Goal: Check status: Check status

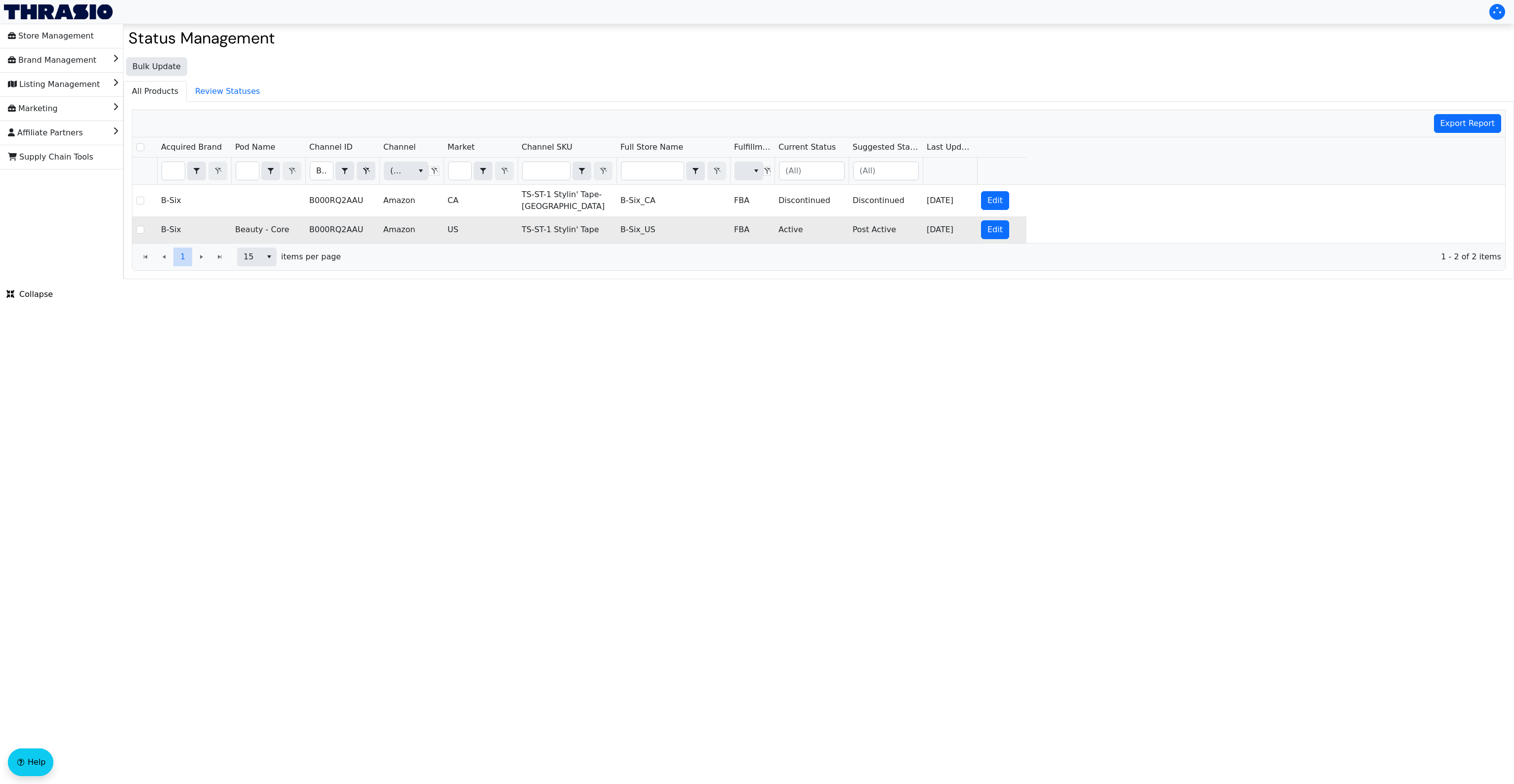
click at [339, 219] on td "B000RQ2AAU" at bounding box center [342, 229] width 74 height 27
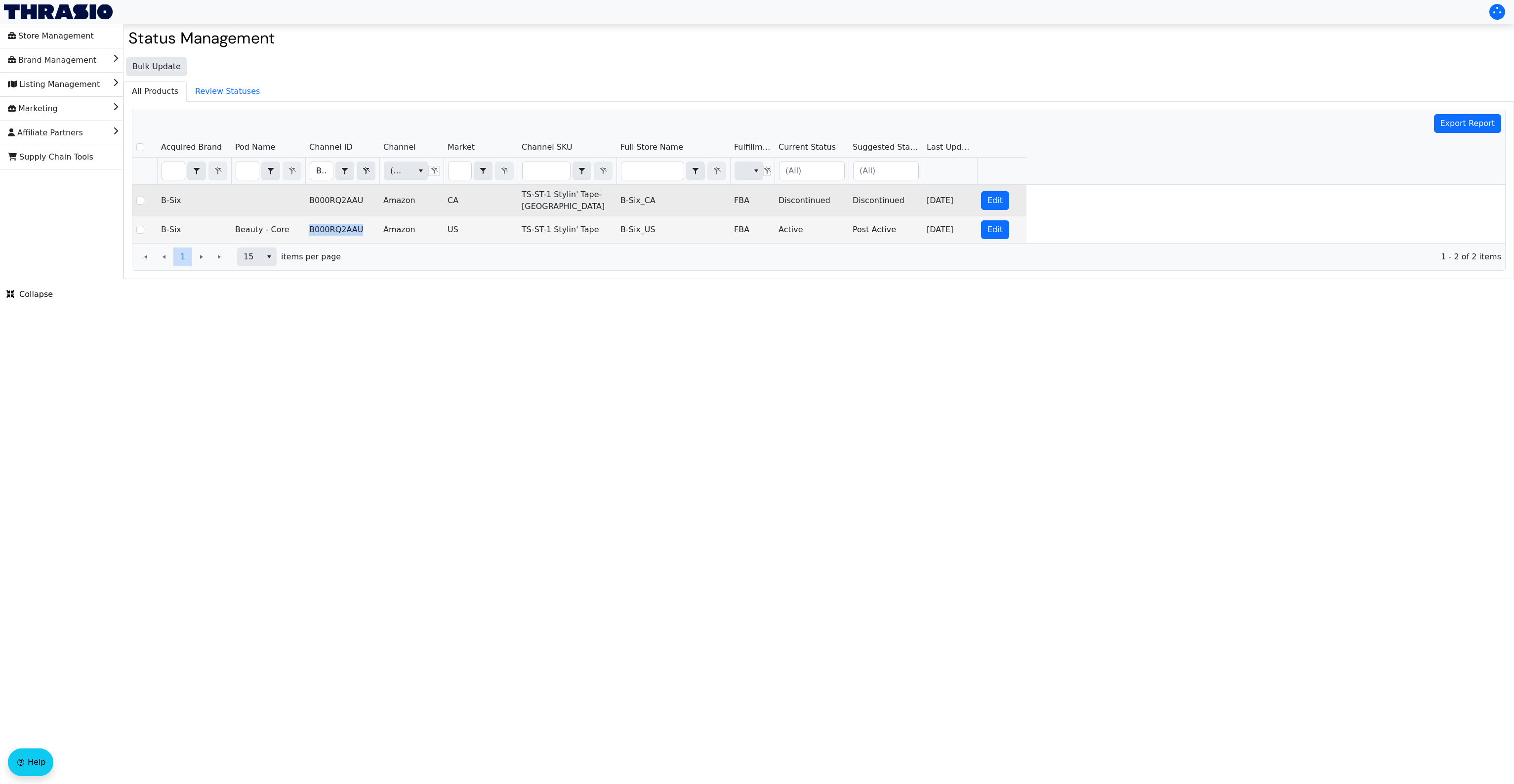
copy td "B000RQ2AAU"
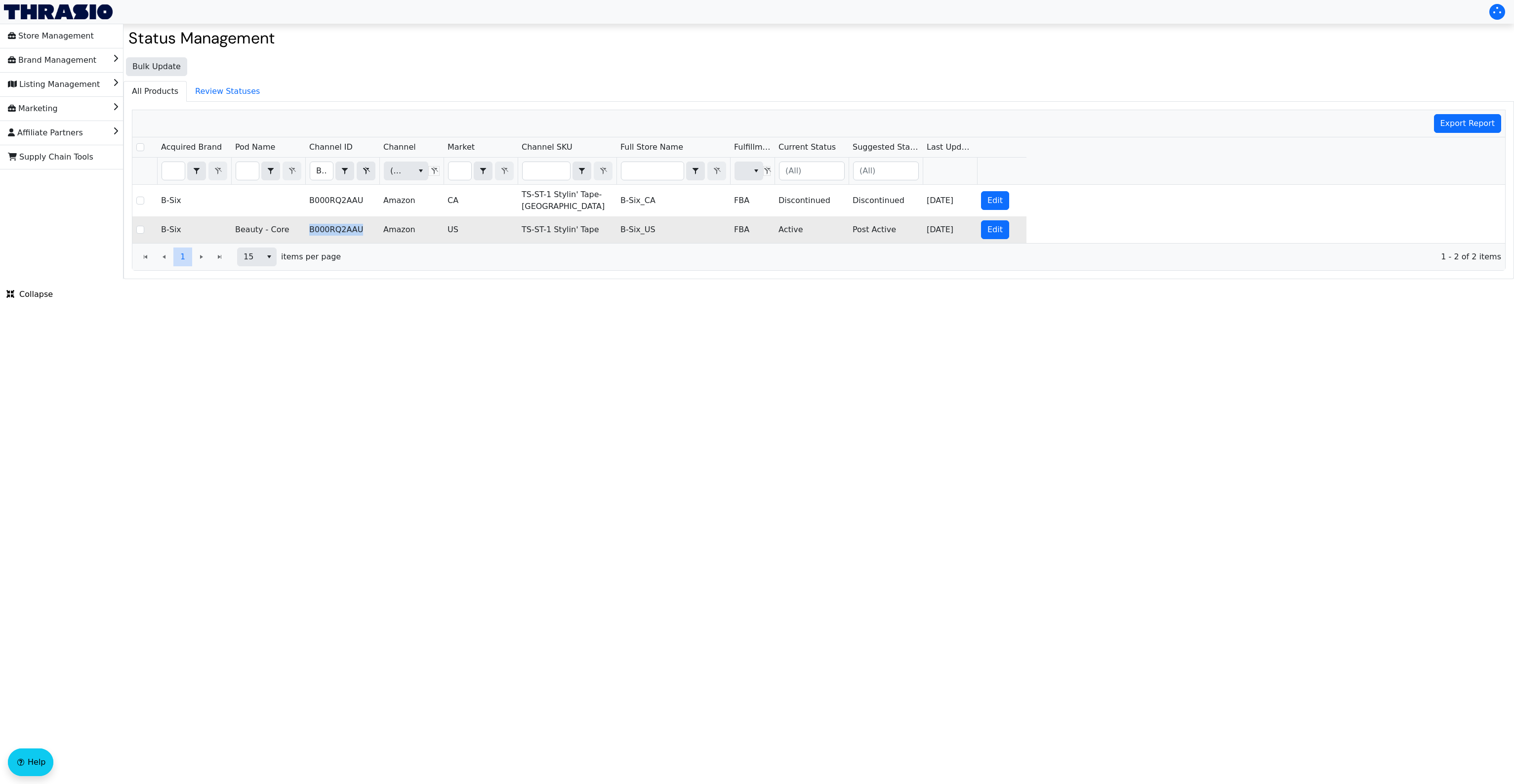
click at [562, 228] on td "TS-ST-1 Stylin' Tape" at bounding box center [567, 229] width 98 height 27
copy td "TS-ST-1 Stylin' Tape"
click at [342, 222] on td "B000RQ2AAU" at bounding box center [342, 229] width 74 height 27
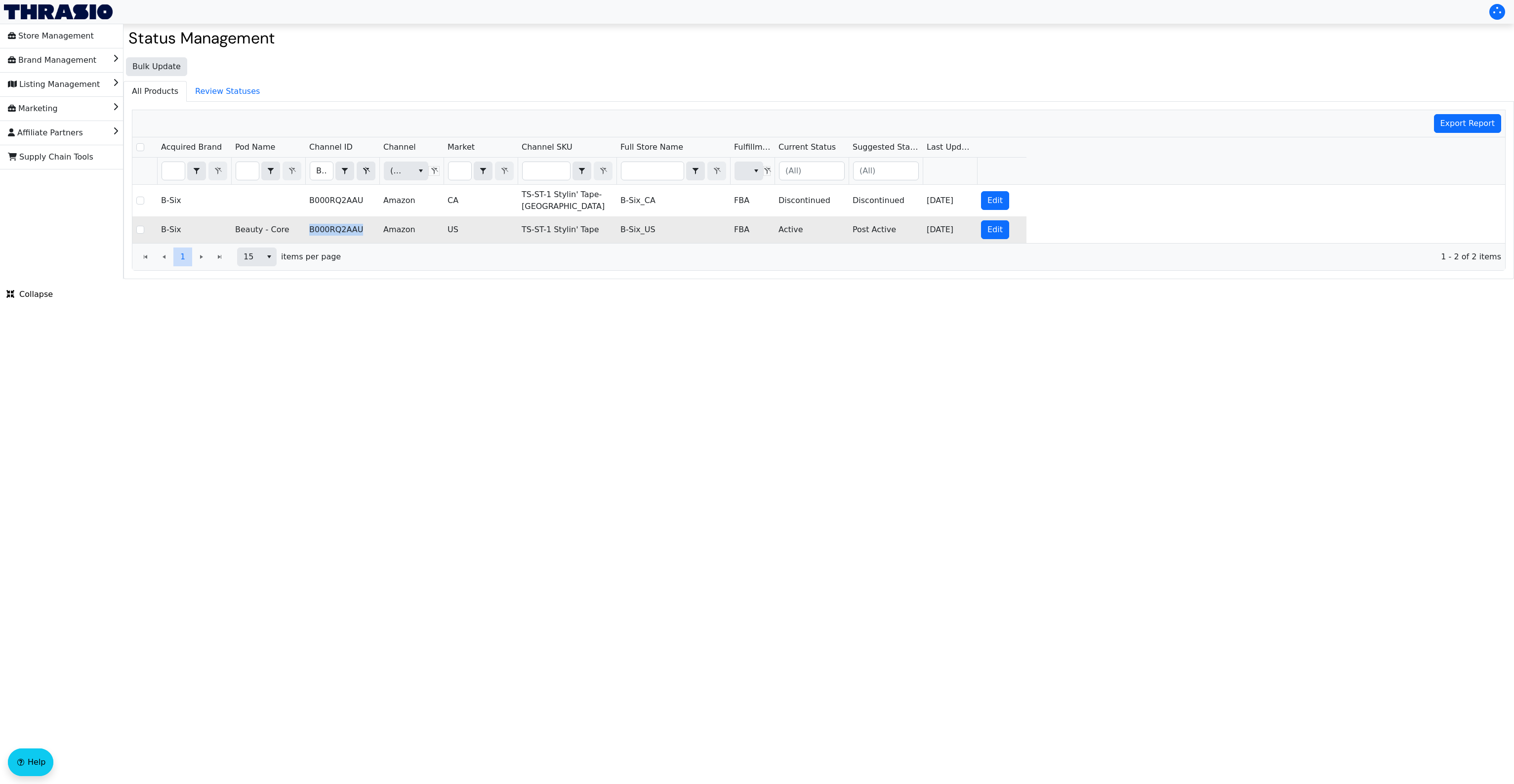
click at [342, 222] on td "B000RQ2AAU" at bounding box center [342, 229] width 74 height 27
copy td "B000RQ2AAU"
